Goal: Find specific page/section: Find specific page/section

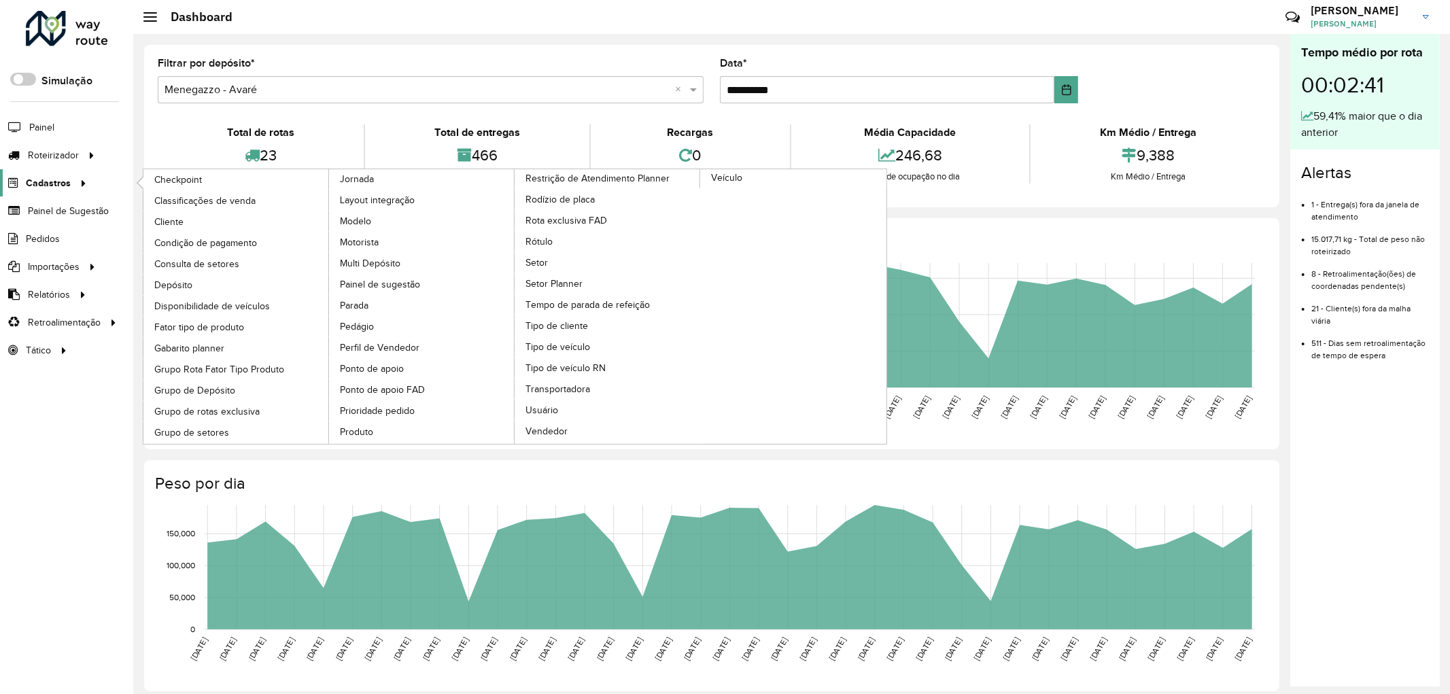
click at [58, 188] on span "Cadastros" at bounding box center [48, 183] width 45 height 14
click at [166, 214] on link "Cliente" at bounding box center [236, 221] width 186 height 20
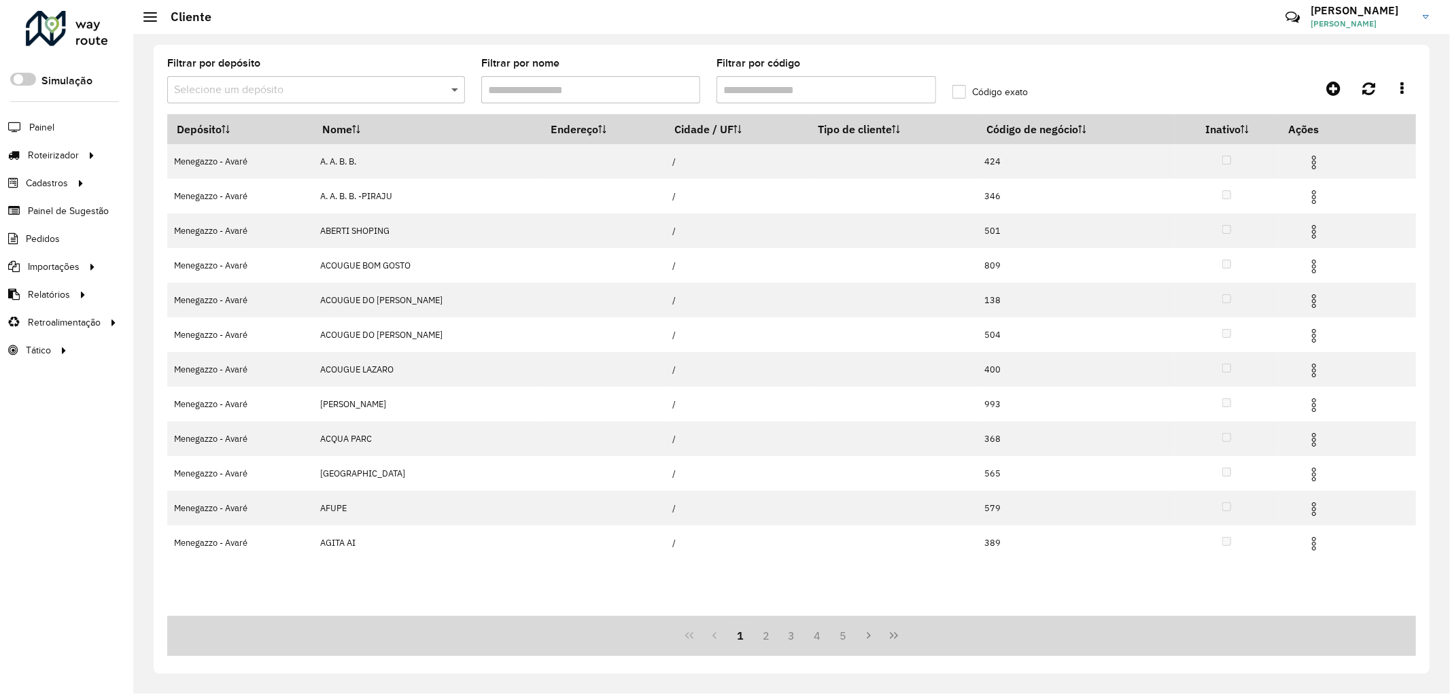
click at [456, 89] on span at bounding box center [456, 90] width 17 height 16
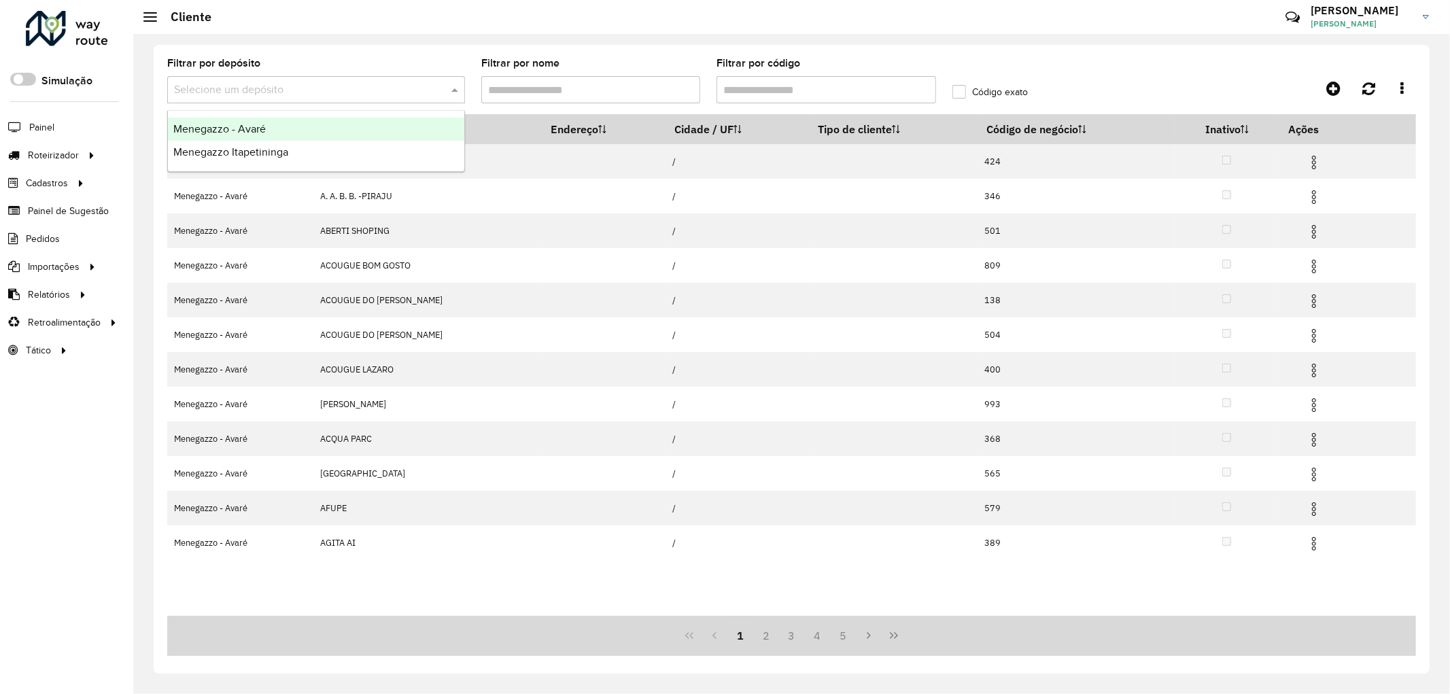
click at [366, 130] on div "Menegazzo - Avaré" at bounding box center [316, 129] width 296 height 23
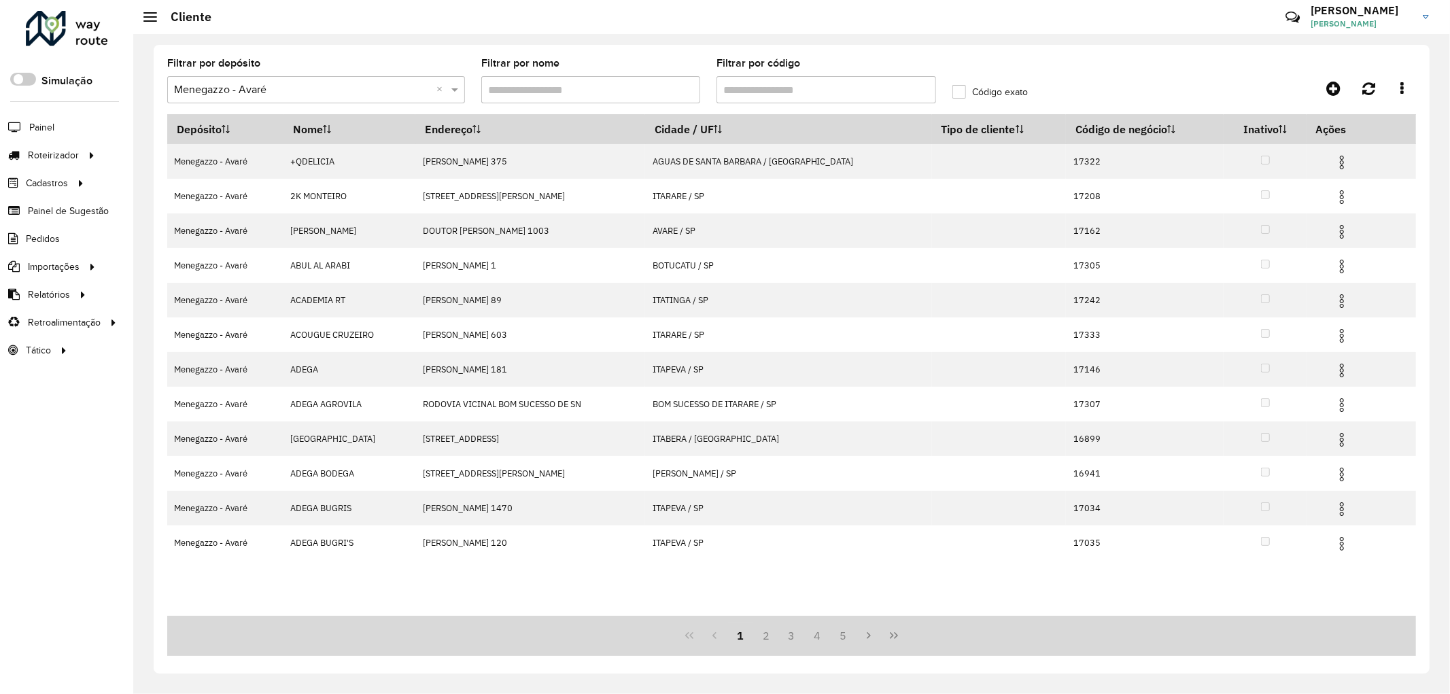
click at [782, 96] on input "Filtrar por código" at bounding box center [825, 89] width 219 height 27
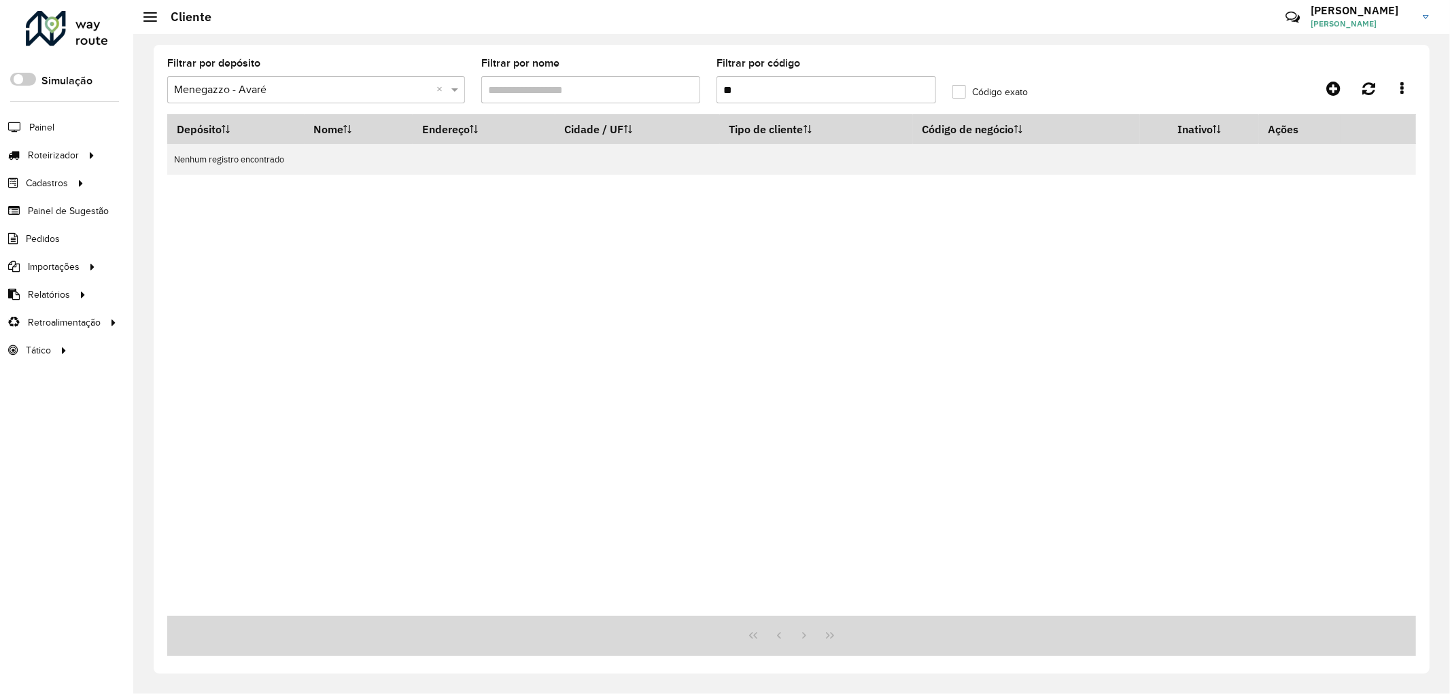
type input "*"
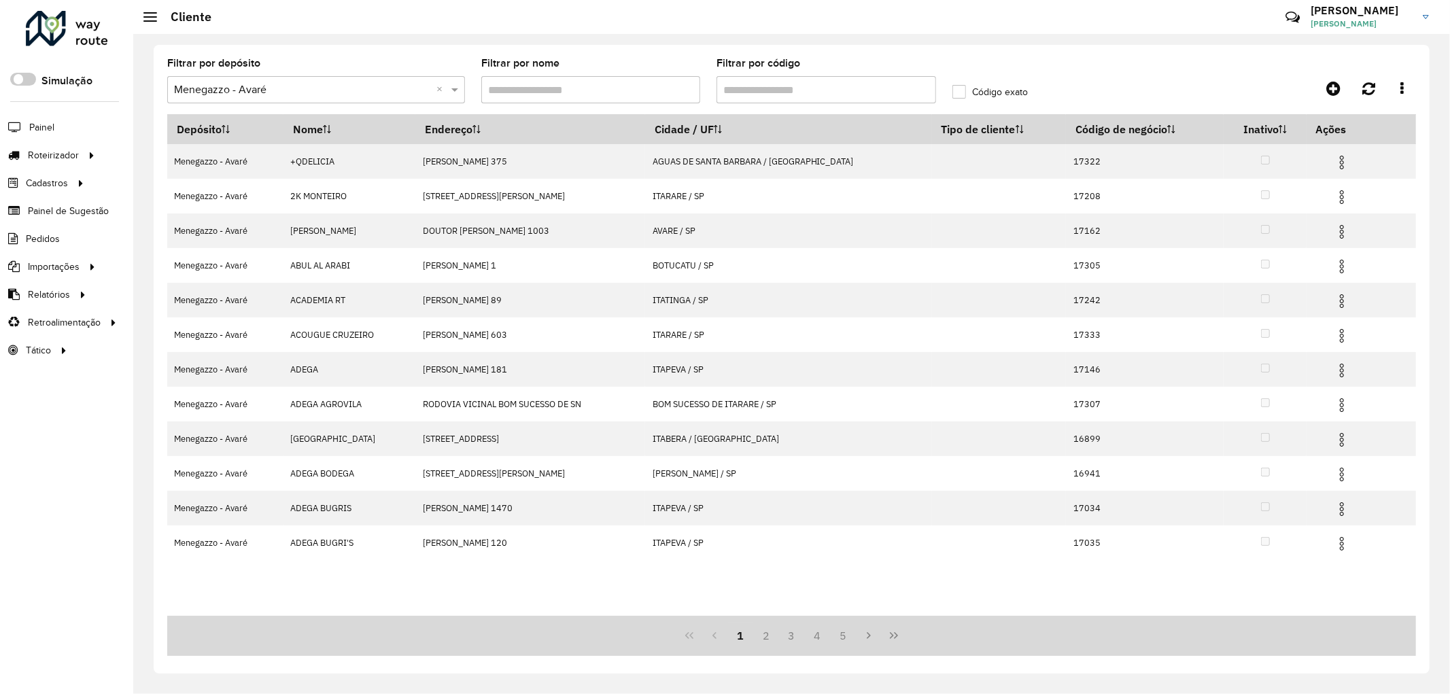
click at [619, 90] on input "Filtrar por nome" at bounding box center [590, 89] width 219 height 27
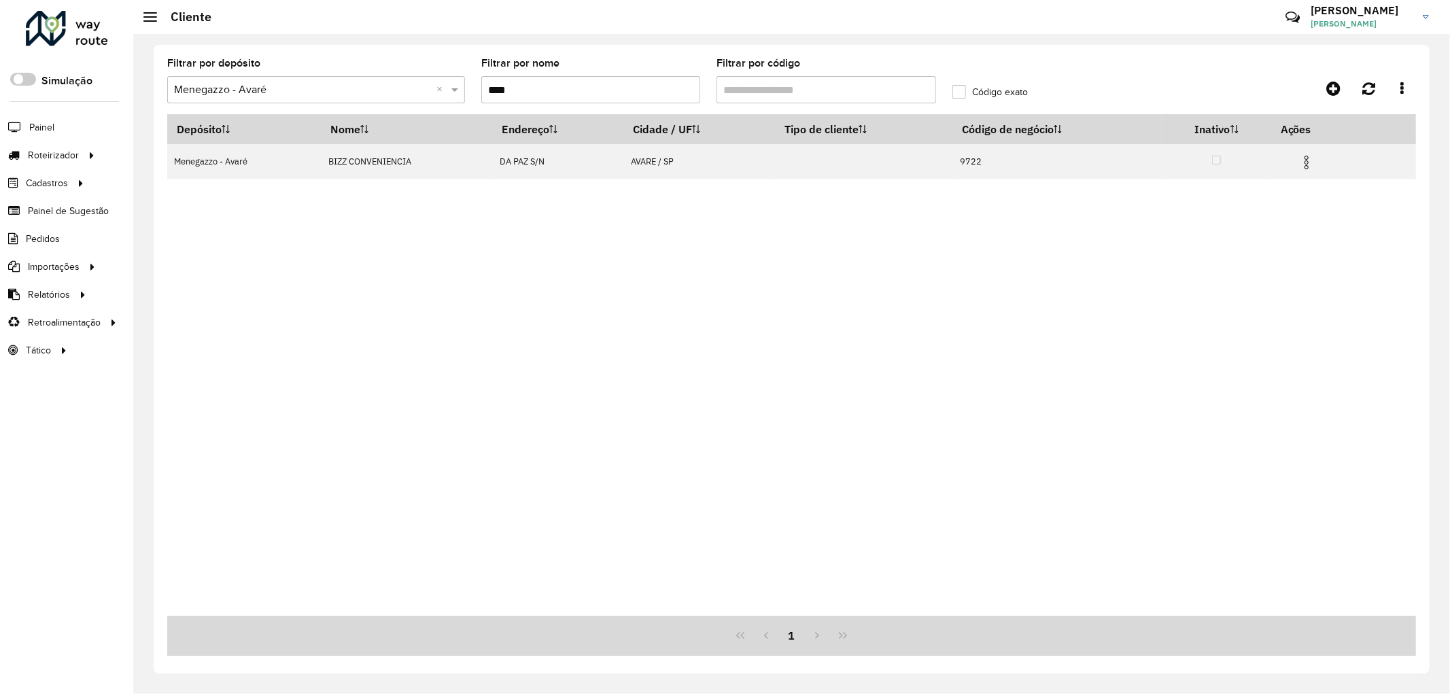
type input "****"
click at [424, 279] on div "Depósito Nome Endereço Cidade / UF Tipo de cliente Código de negócio Inativo Aç…" at bounding box center [791, 365] width 1248 height 502
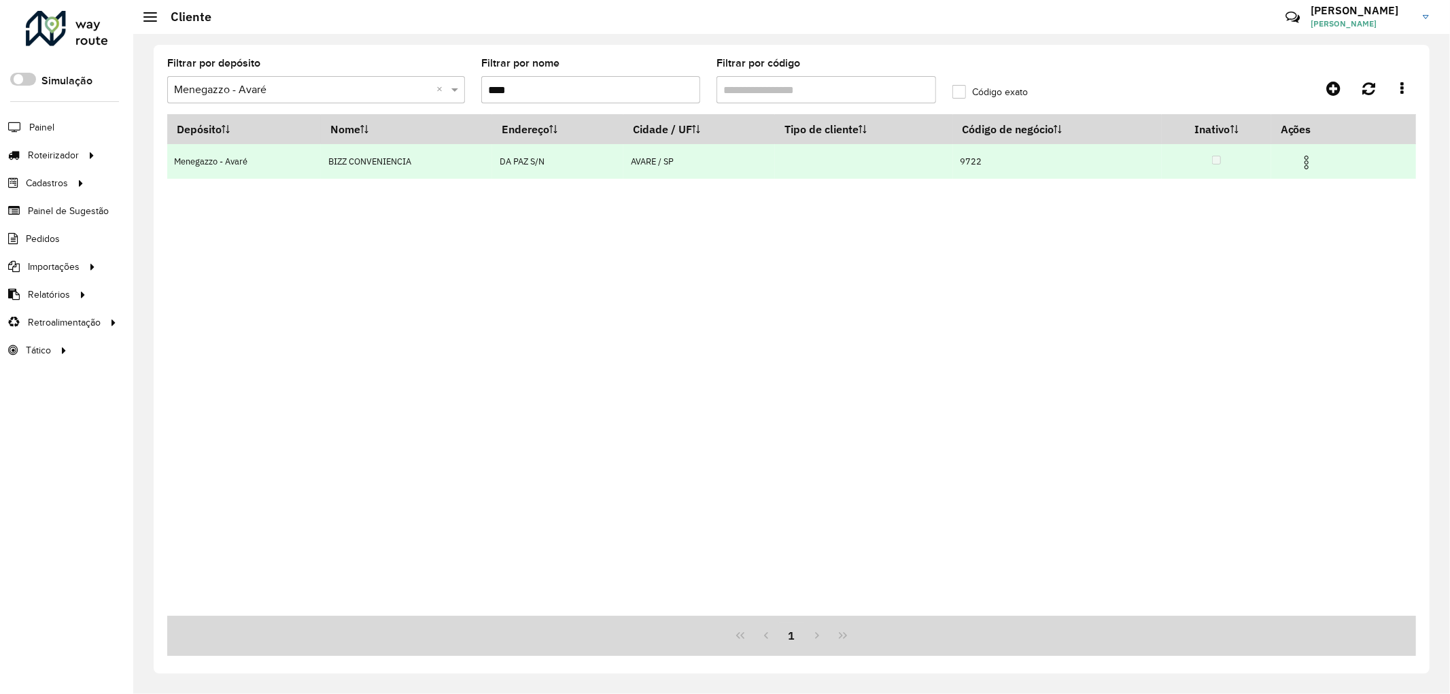
click at [1200, 161] on td at bounding box center [1215, 161] width 109 height 35
